Goal: Task Accomplishment & Management: Manage account settings

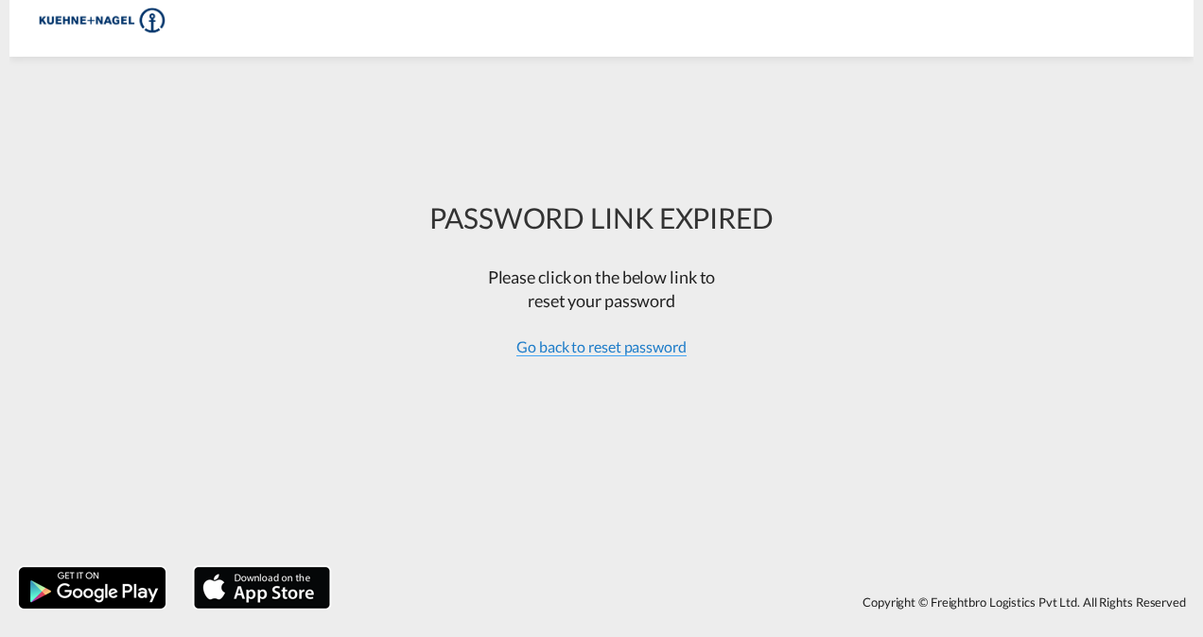
click at [628, 348] on span "Go back to reset password" at bounding box center [601, 347] width 170 height 19
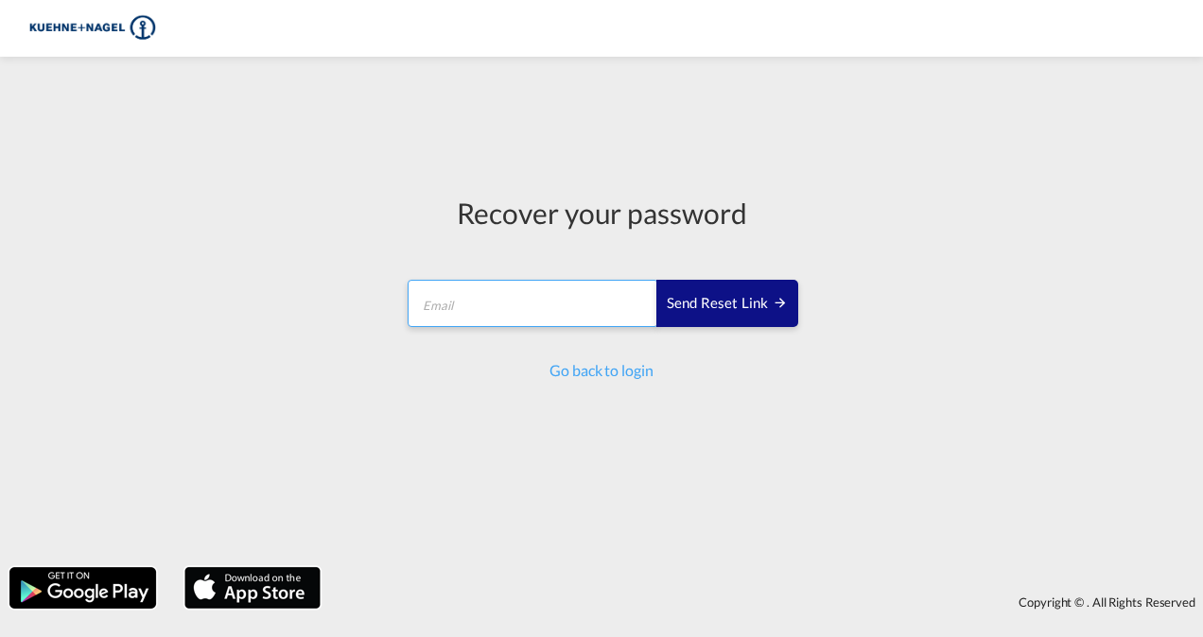
click at [575, 310] on input "email" at bounding box center [533, 303] width 251 height 47
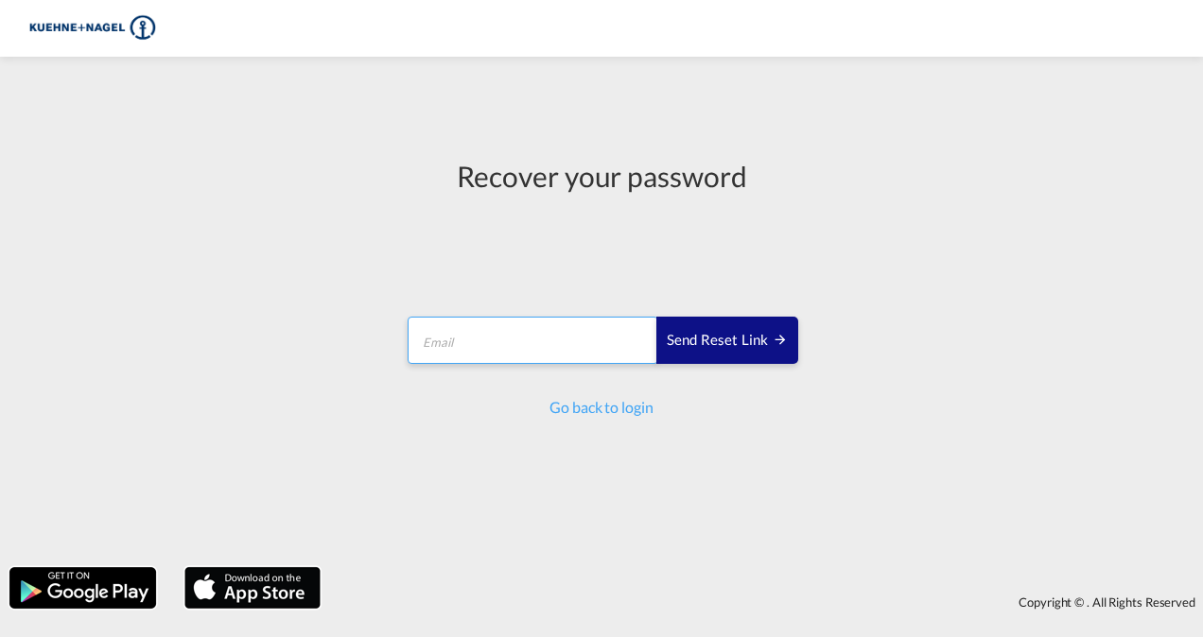
type input "[PERSON_NAME][EMAIL_ADDRESS][PERSON_NAME][DOMAIN_NAME]"
click at [622, 408] on link "Go back to login" at bounding box center [600, 407] width 103 height 18
